Goal: Use online tool/utility: Utilize a website feature to perform a specific function

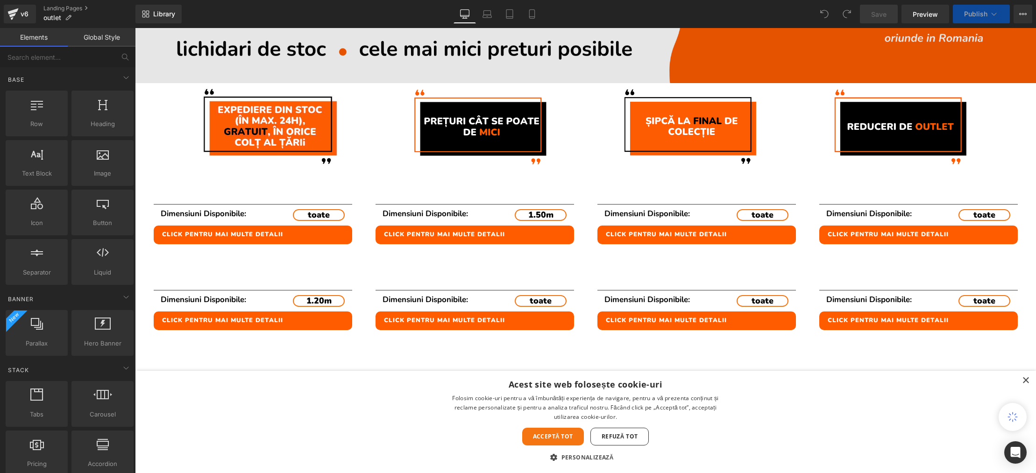
scroll to position [250, 0]
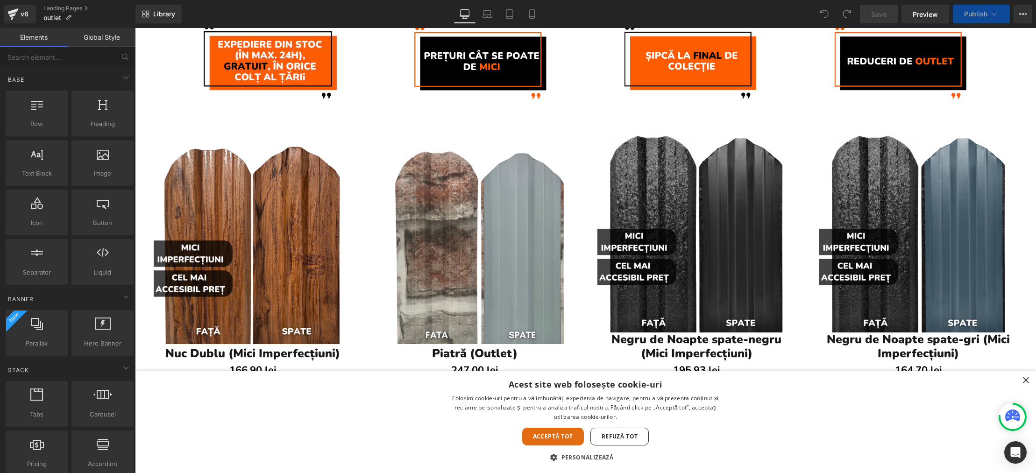
click at [554, 431] on div "Acceptă tot" at bounding box center [553, 437] width 62 height 18
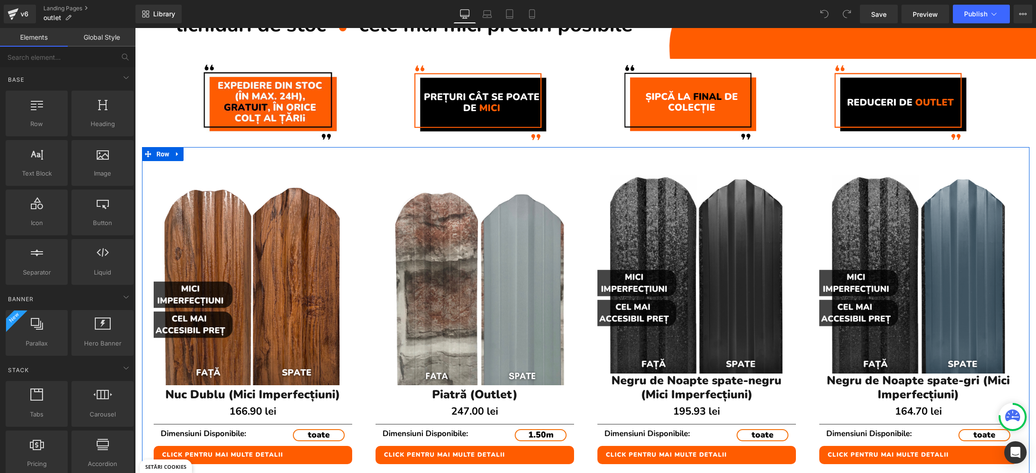
scroll to position [193, 0]
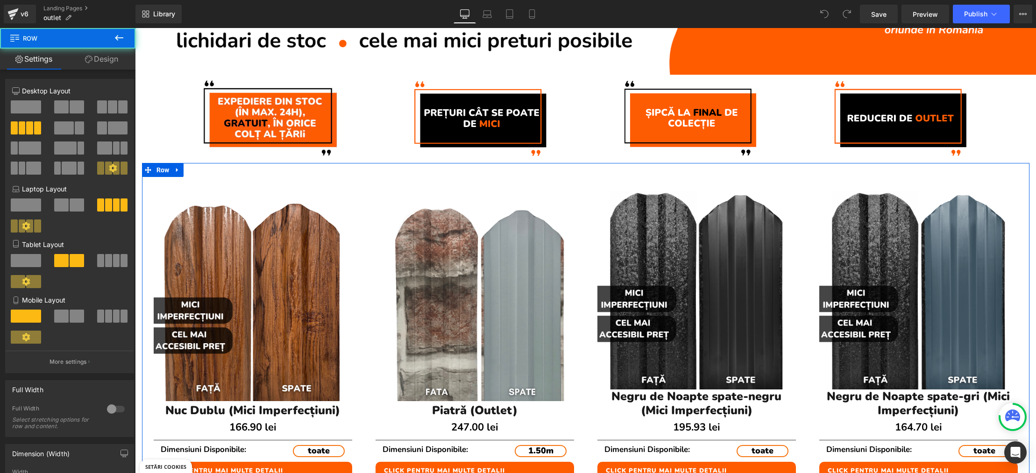
click at [574, 178] on div "Sale Off (P) Image Piatră (Outlet) (P) Title 247.00 lei (P) Price Separator Dim…" at bounding box center [475, 333] width 222 height 312
click at [179, 170] on icon at bounding box center [177, 169] width 7 height 7
click at [203, 169] on icon at bounding box center [202, 170] width 7 height 7
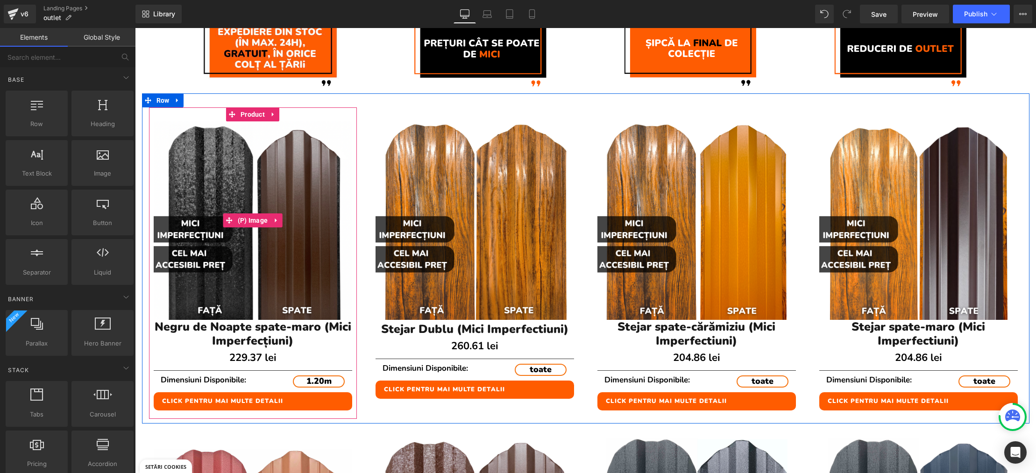
scroll to position [264, 0]
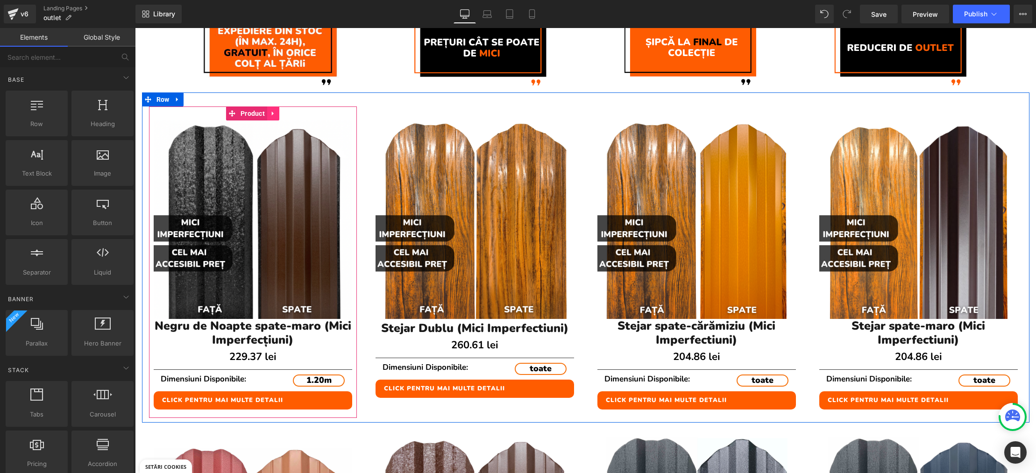
click at [275, 115] on icon at bounding box center [273, 113] width 7 height 7
click at [280, 113] on icon at bounding box center [279, 113] width 7 height 7
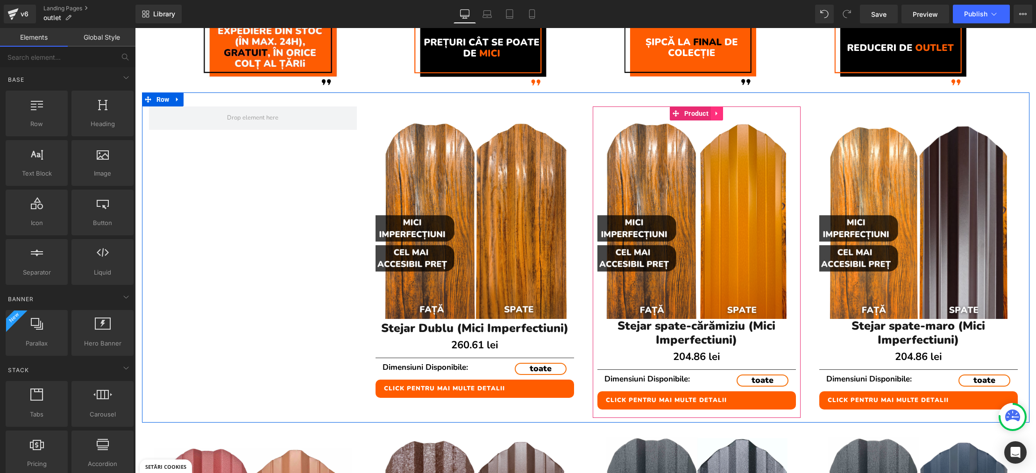
click at [722, 113] on link at bounding box center [717, 113] width 12 height 14
click at [723, 116] on icon at bounding box center [723, 113] width 7 height 7
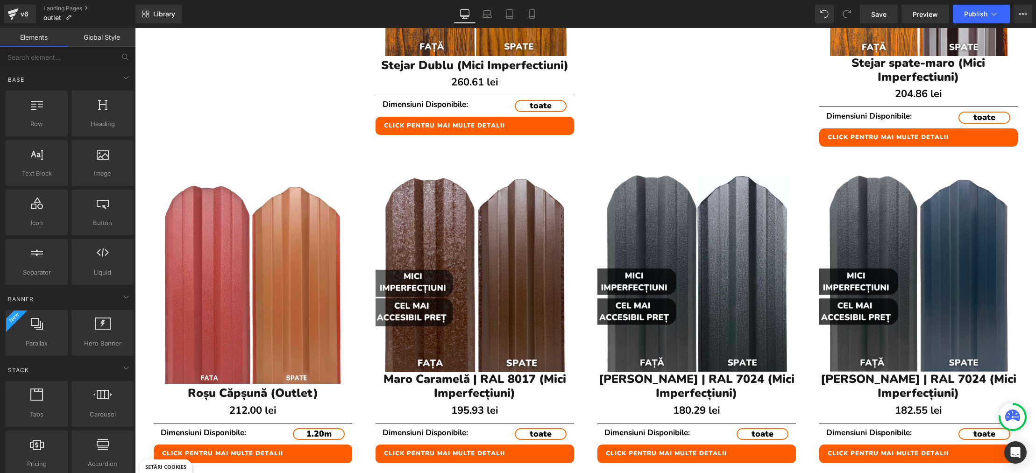
scroll to position [525, 0]
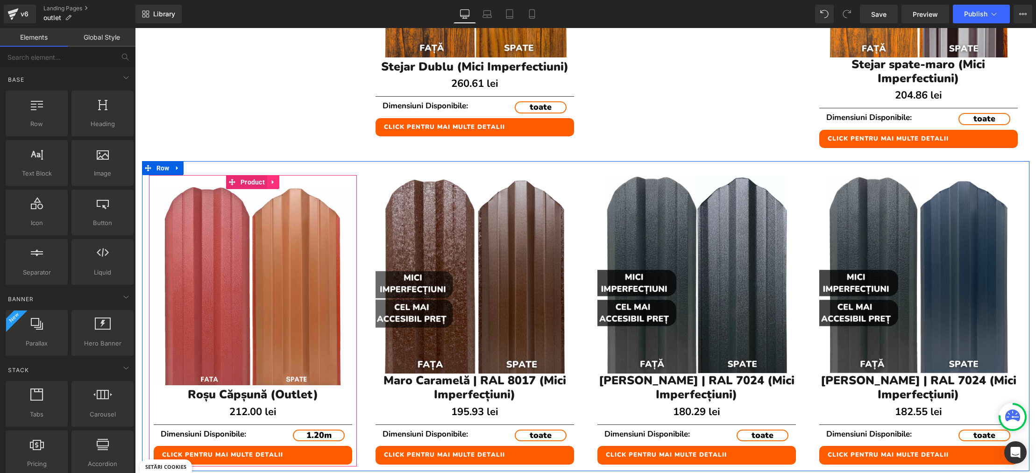
click at [274, 183] on icon at bounding box center [273, 182] width 7 height 7
click at [281, 181] on icon at bounding box center [279, 182] width 7 height 7
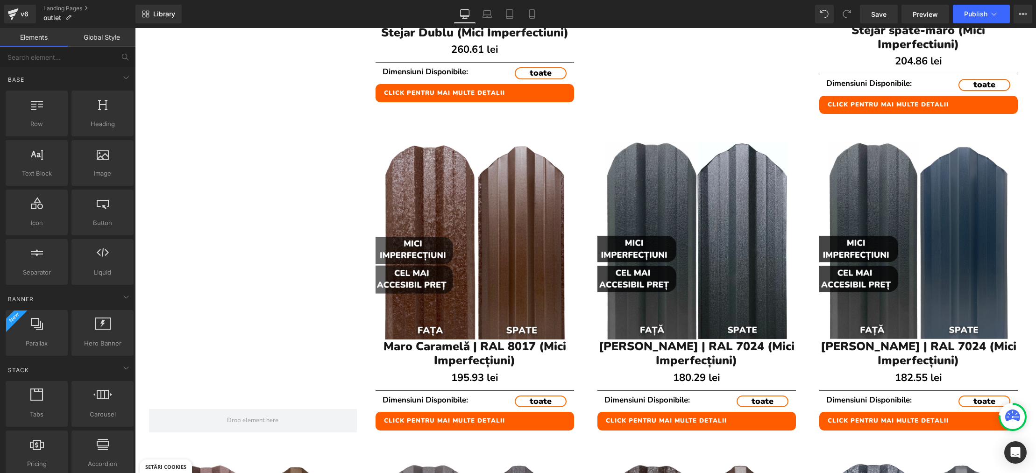
scroll to position [568, 0]
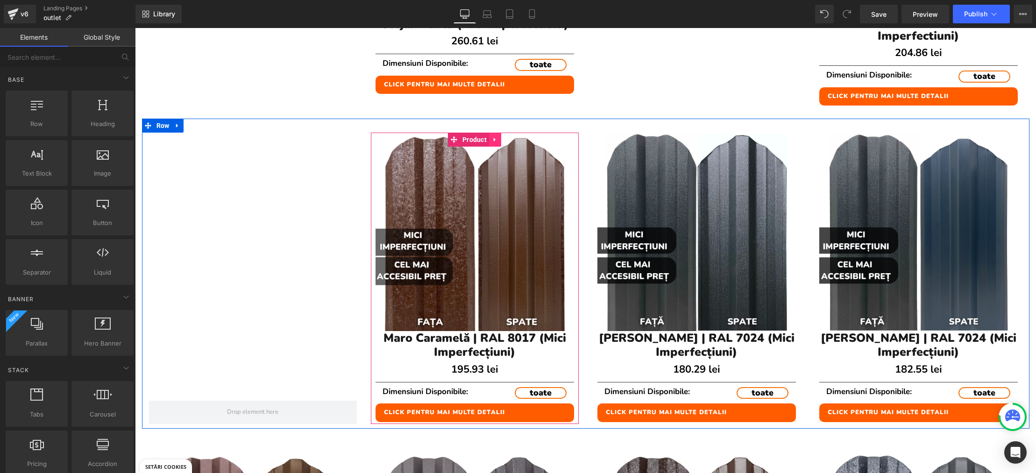
click at [492, 136] on icon at bounding box center [495, 139] width 7 height 7
click at [502, 139] on icon at bounding box center [501, 139] width 7 height 7
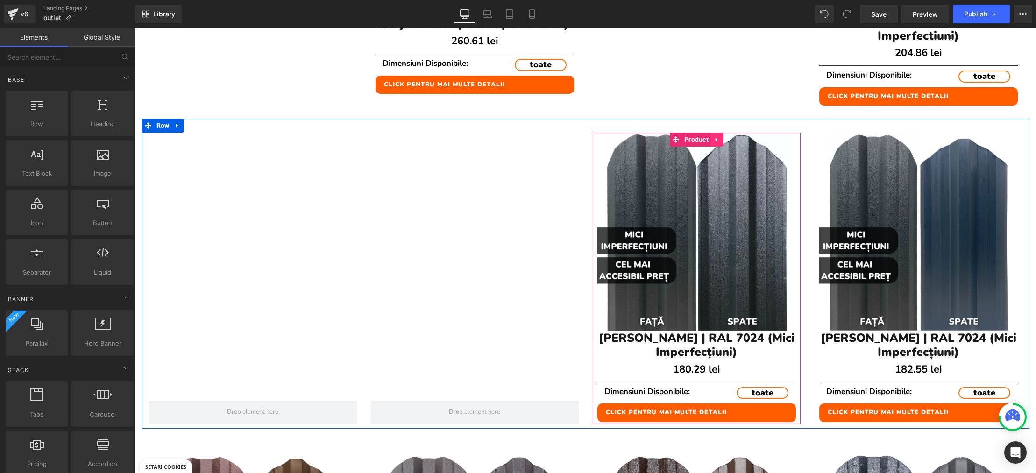
click at [717, 139] on icon at bounding box center [717, 140] width 2 height 4
click at [725, 137] on icon at bounding box center [723, 139] width 7 height 7
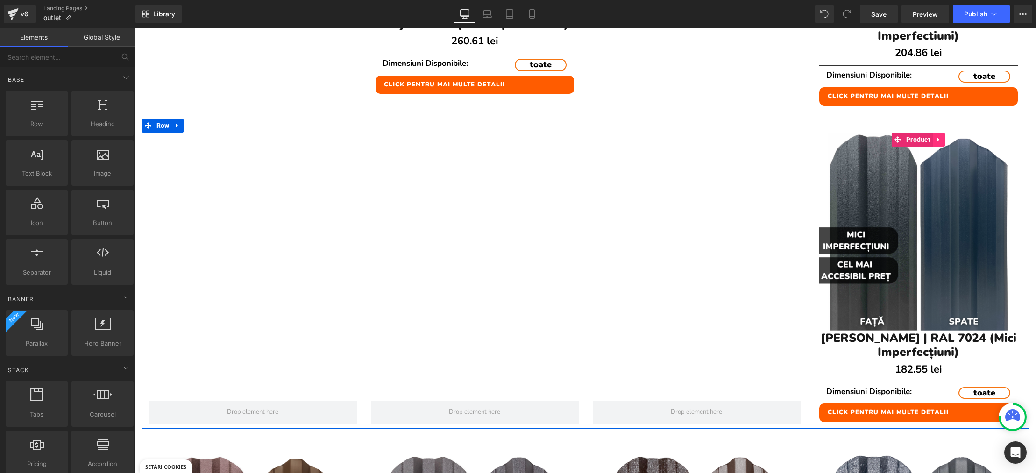
click at [940, 140] on icon at bounding box center [939, 139] width 7 height 7
click at [943, 141] on icon at bounding box center [945, 139] width 7 height 7
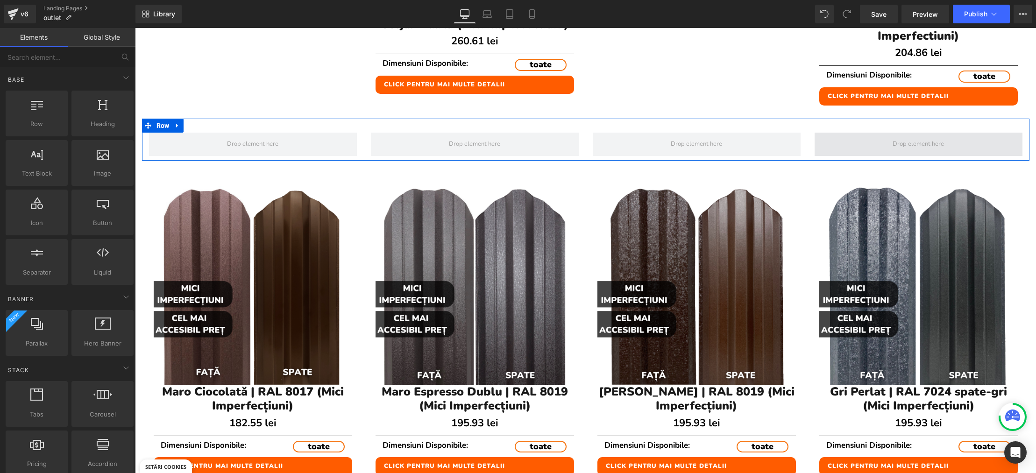
click at [911, 147] on span at bounding box center [918, 144] width 58 height 14
click at [175, 127] on icon at bounding box center [177, 125] width 7 height 7
click at [199, 124] on icon at bounding box center [202, 125] width 7 height 7
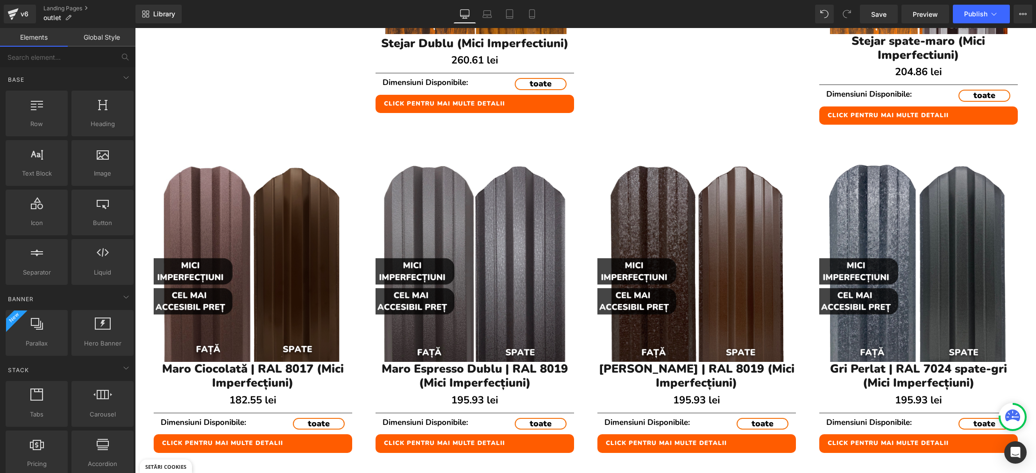
scroll to position [634, 0]
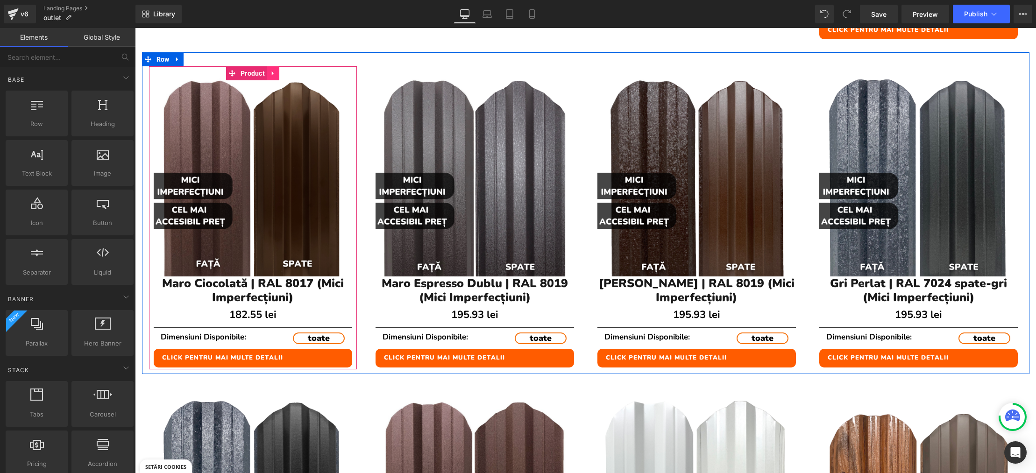
click at [277, 71] on link at bounding box center [273, 73] width 12 height 14
click at [279, 72] on icon at bounding box center [279, 73] width 7 height 7
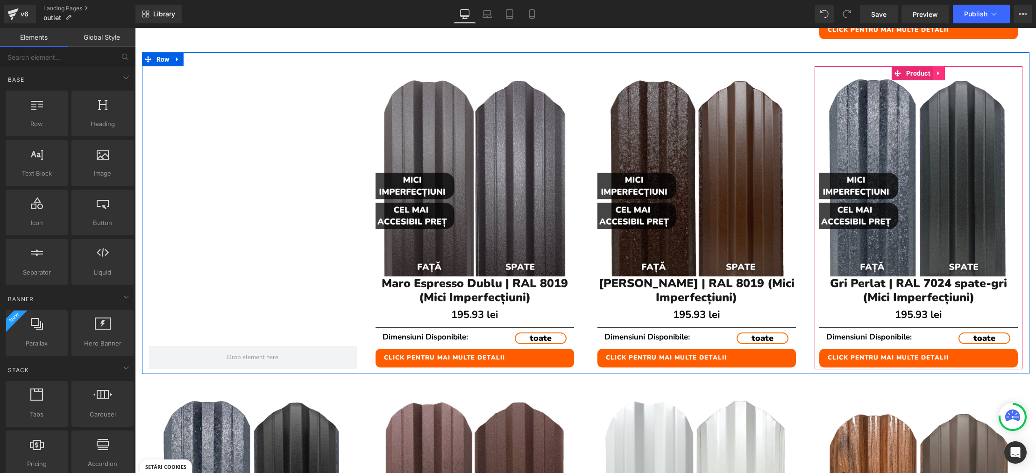
click at [941, 76] on icon at bounding box center [939, 73] width 7 height 7
click at [944, 75] on icon at bounding box center [945, 73] width 7 height 7
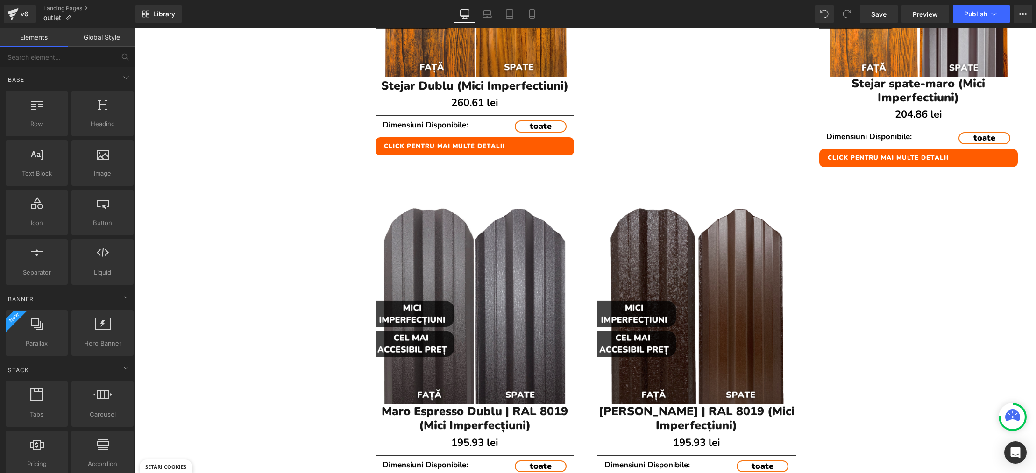
scroll to position [504, 0]
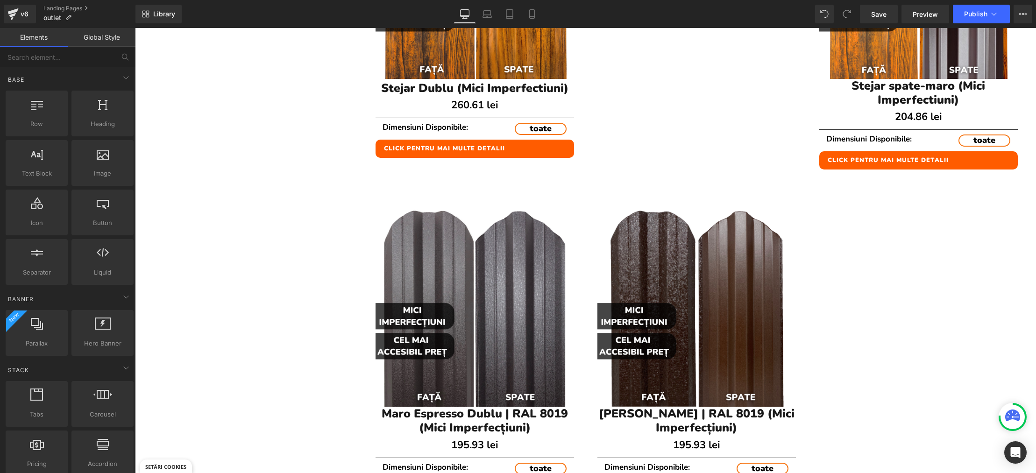
click at [511, 228] on img at bounding box center [475, 307] width 199 height 199
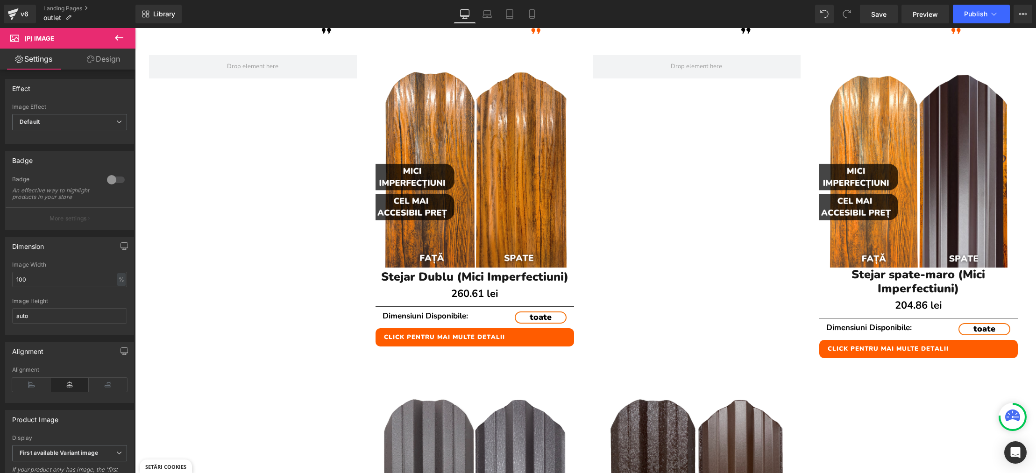
scroll to position [312, 0]
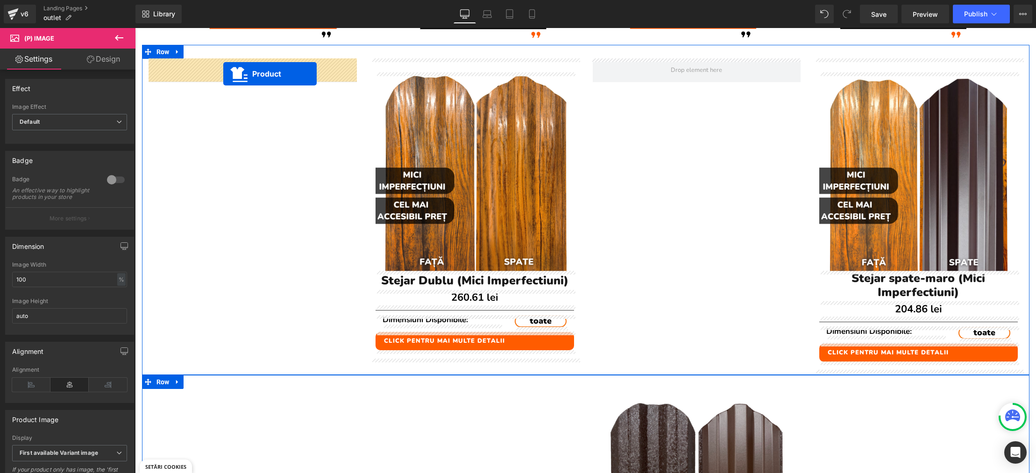
drag, startPoint x: 449, startPoint y: 391, endPoint x: 223, endPoint y: 74, distance: 389.6
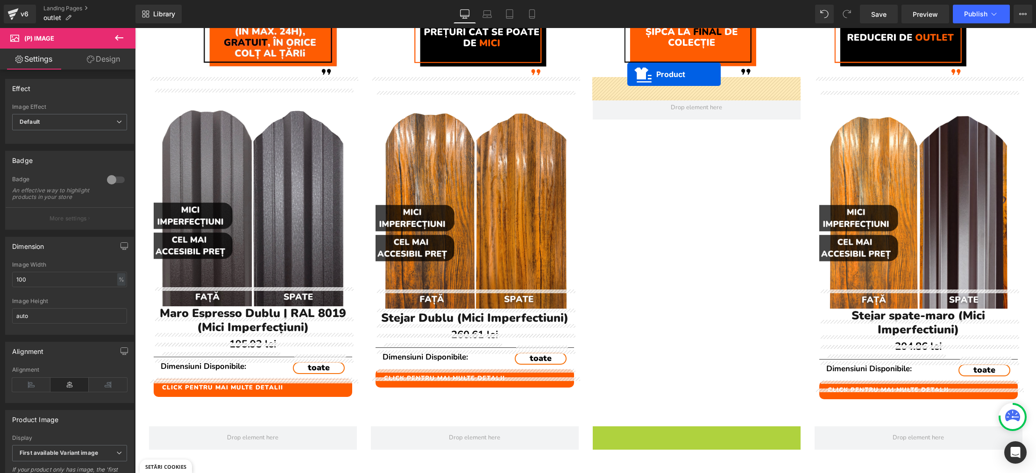
scroll to position [265, 0]
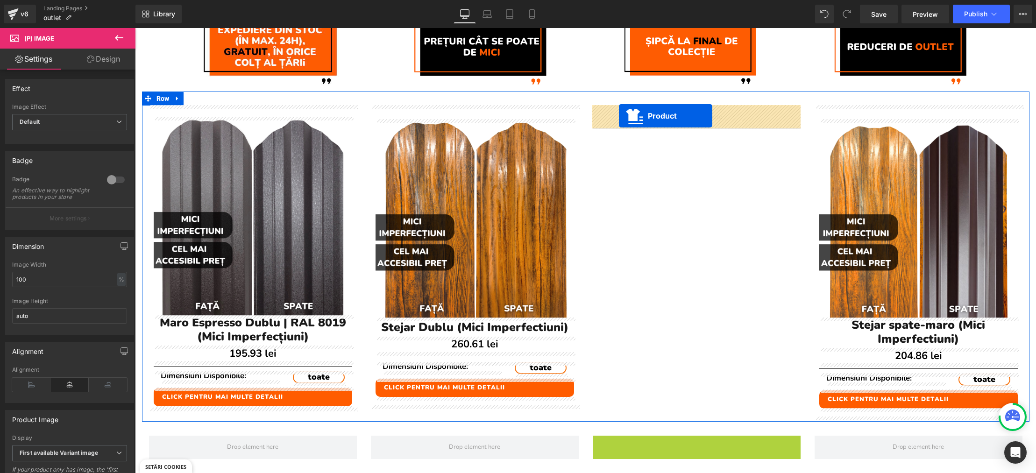
drag, startPoint x: 672, startPoint y: 394, endPoint x: 619, endPoint y: 116, distance: 283.4
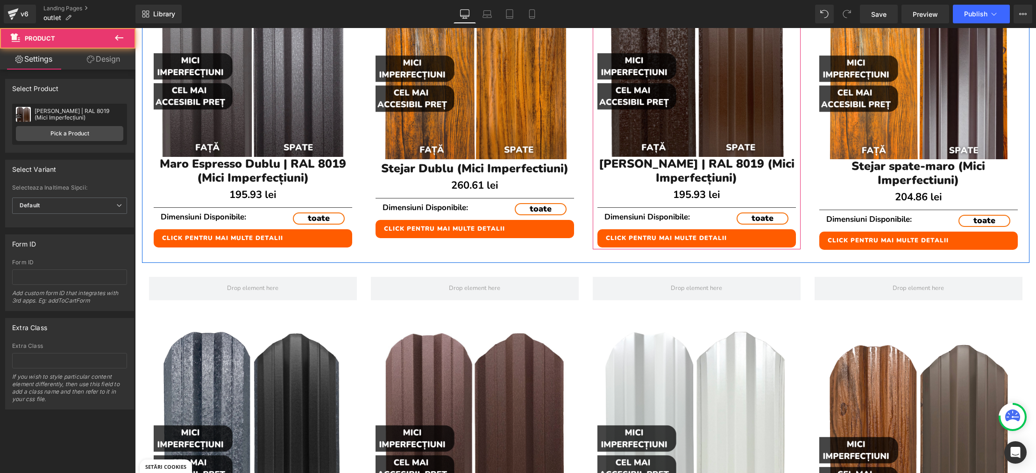
scroll to position [457, 0]
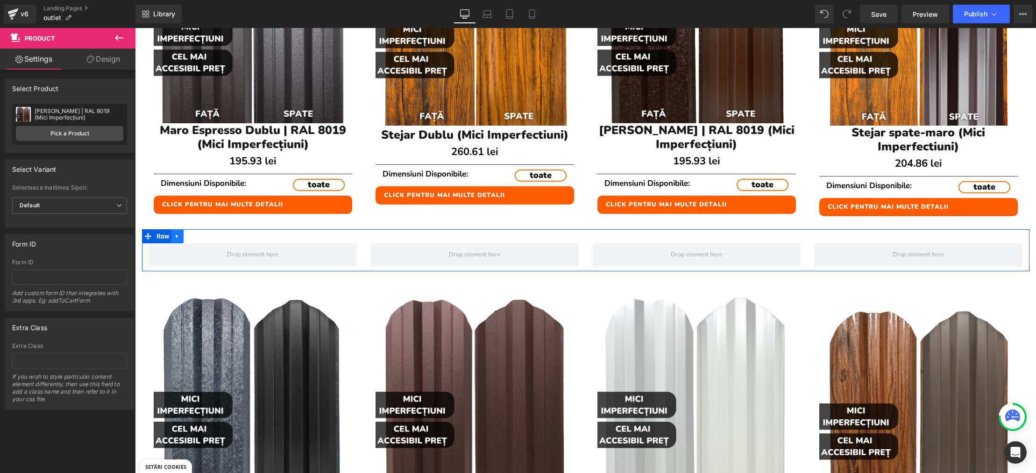
click at [182, 238] on link at bounding box center [177, 236] width 12 height 14
click at [200, 234] on icon at bounding box center [202, 236] width 7 height 7
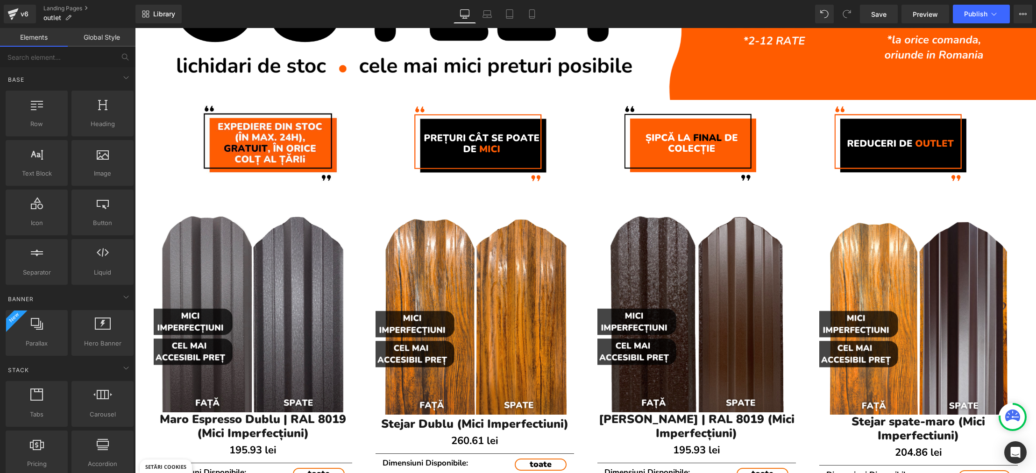
scroll to position [0, 0]
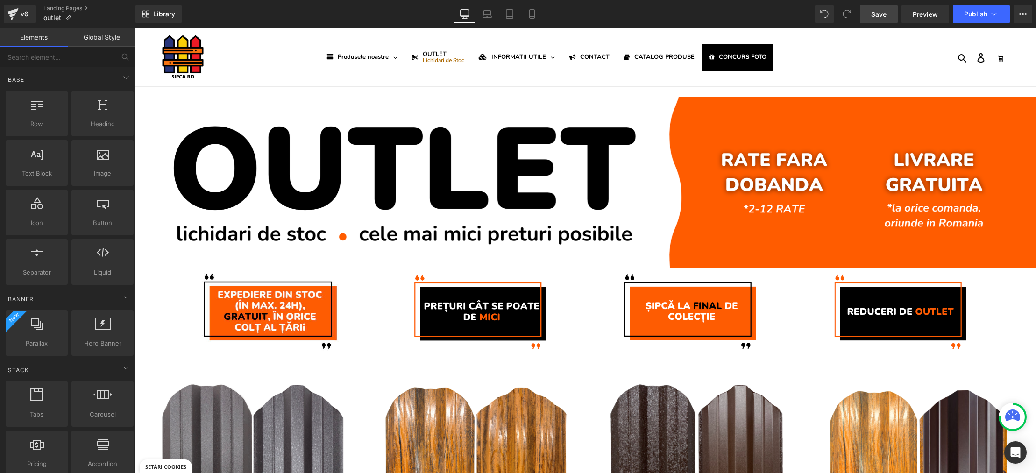
click at [880, 14] on span "Save" at bounding box center [878, 14] width 15 height 10
click at [980, 15] on span "Publish" at bounding box center [975, 13] width 23 height 7
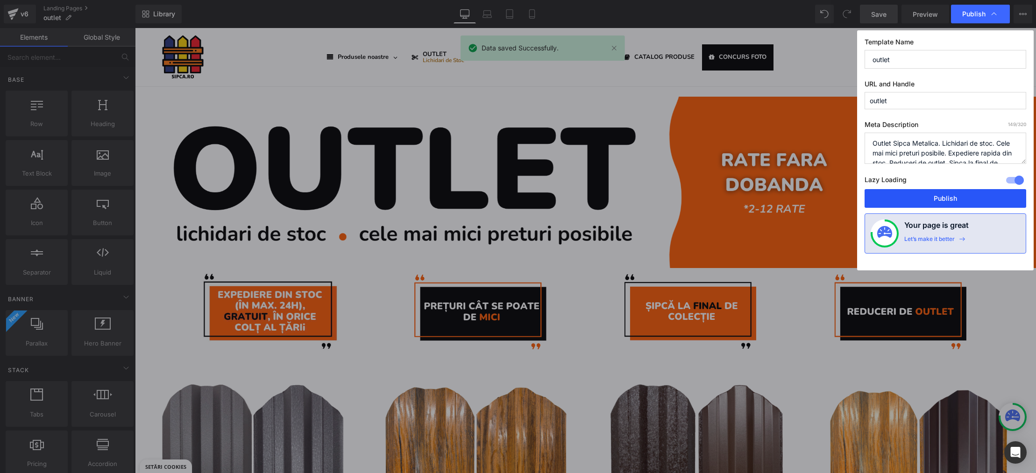
click at [957, 196] on button "Publish" at bounding box center [946, 198] width 162 height 19
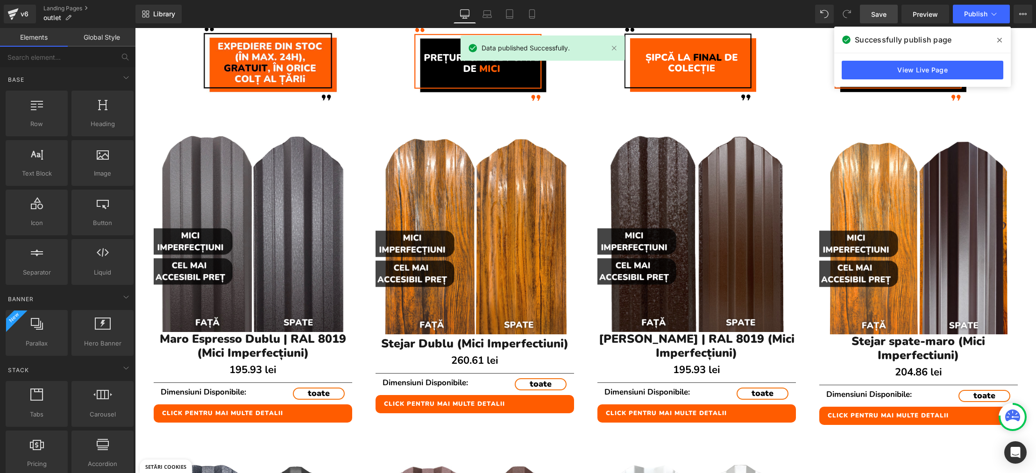
scroll to position [250, 0]
